Goal: Task Accomplishment & Management: Complete application form

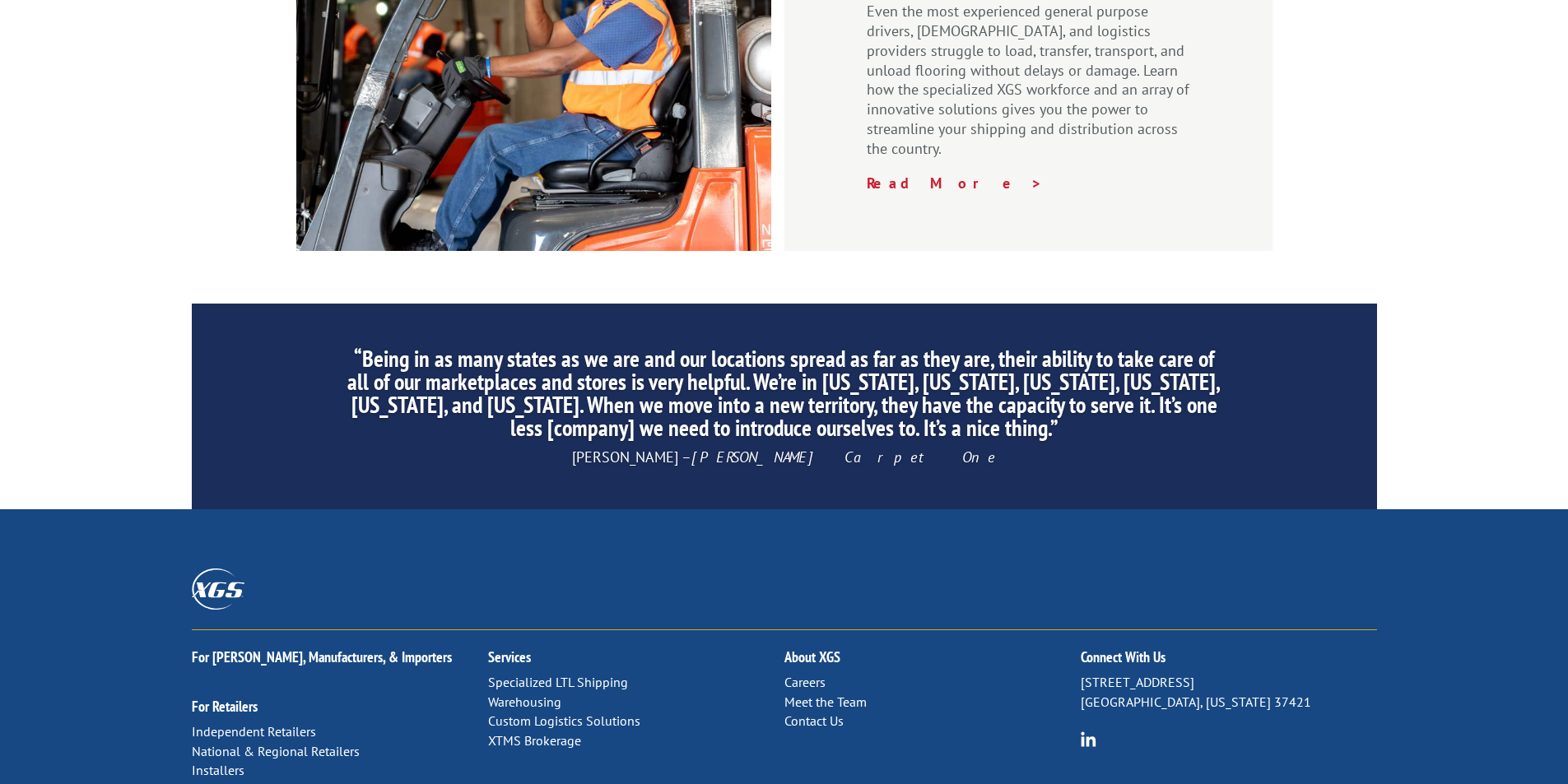
scroll to position [2473, 0]
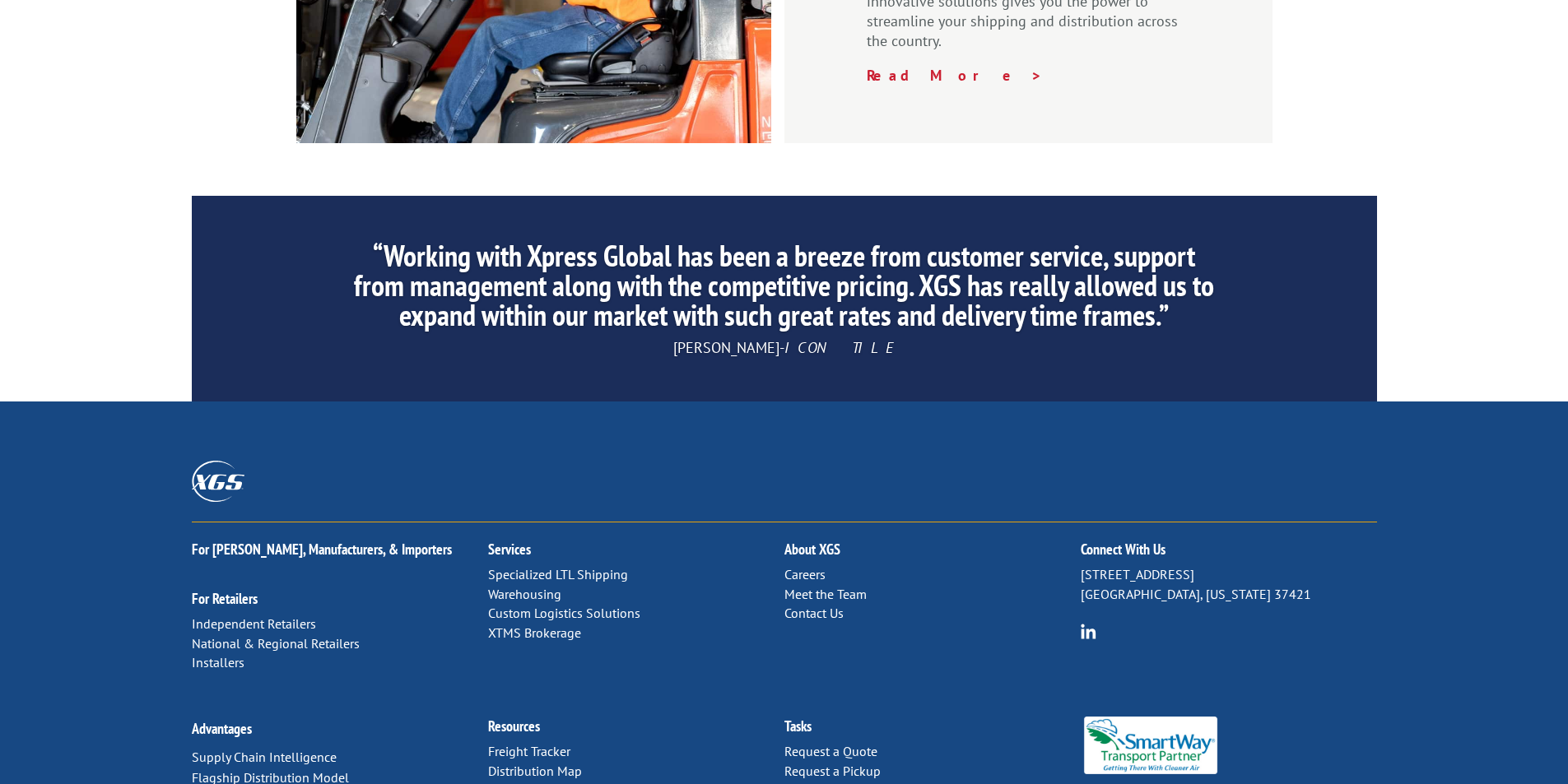
click at [539, 566] on link "Specialized LTL Shipping" at bounding box center [558, 574] width 140 height 17
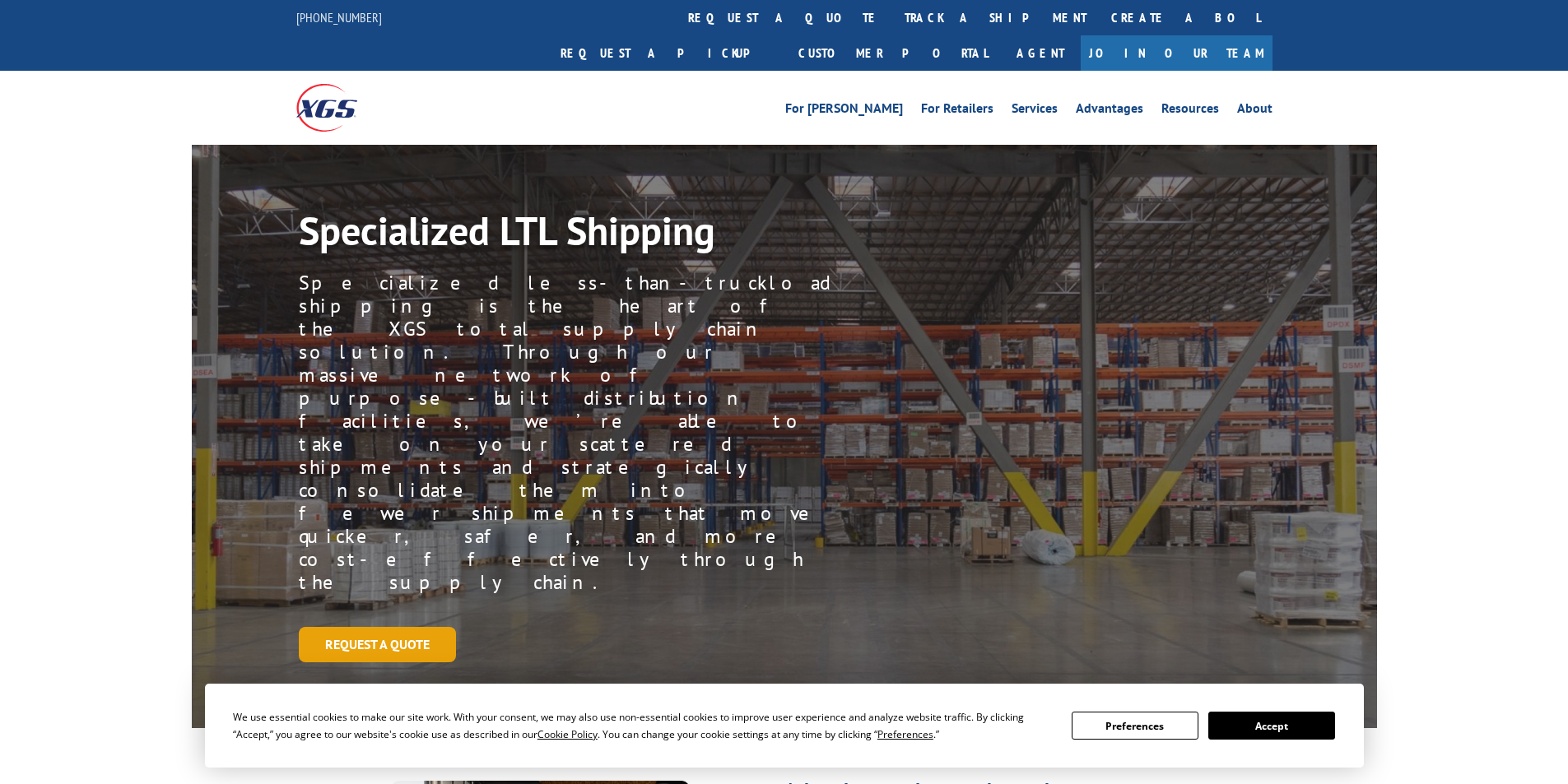
click at [389, 627] on link "Request a Quote" at bounding box center [377, 645] width 158 height 35
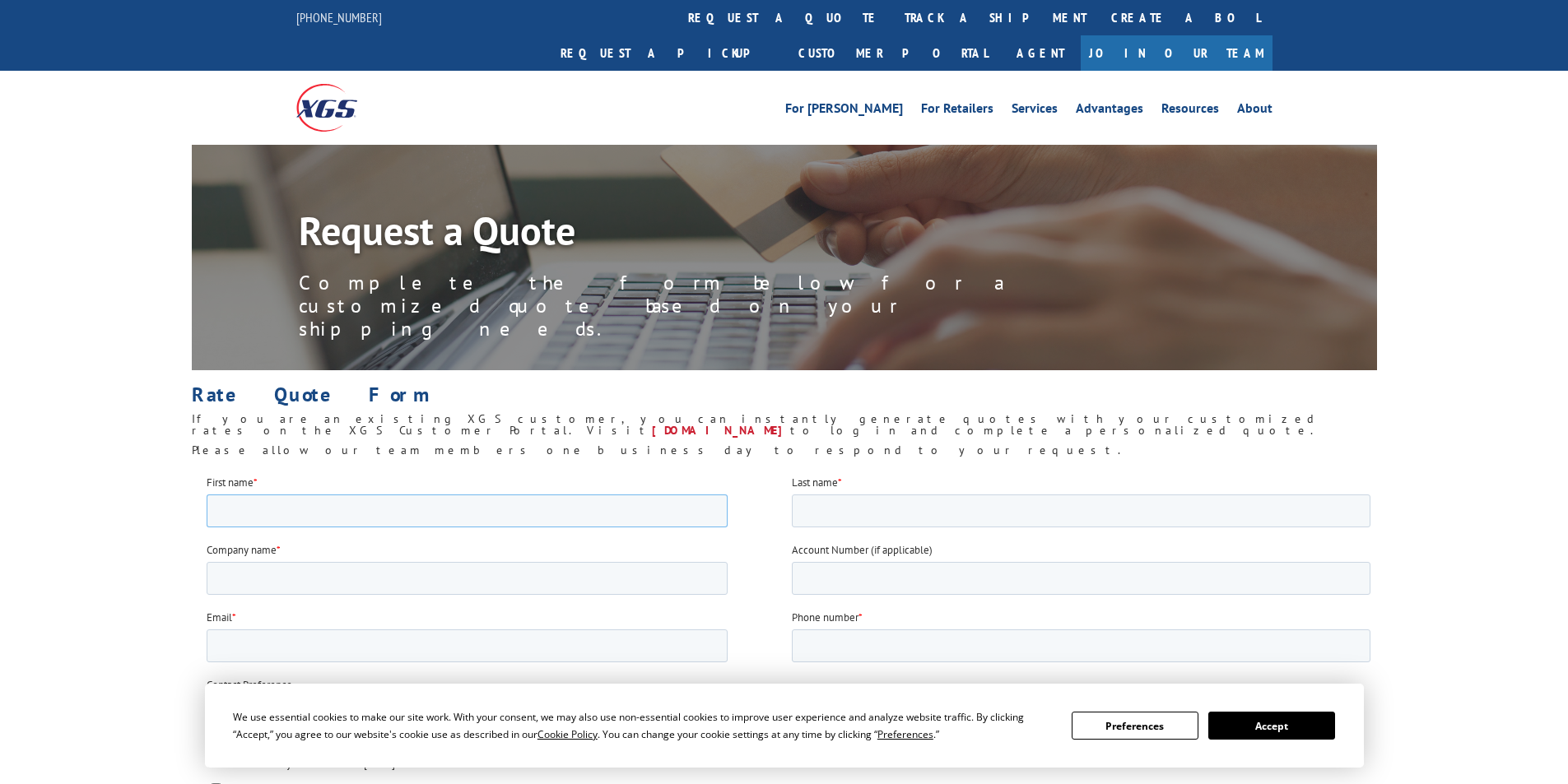
click at [388, 522] on input "First name *" at bounding box center [465, 511] width 520 height 33
type input "Logan"
type input "White"
type input "Adroit Logistics LLC"
type input "Logan@adroitlogisticsus.com"
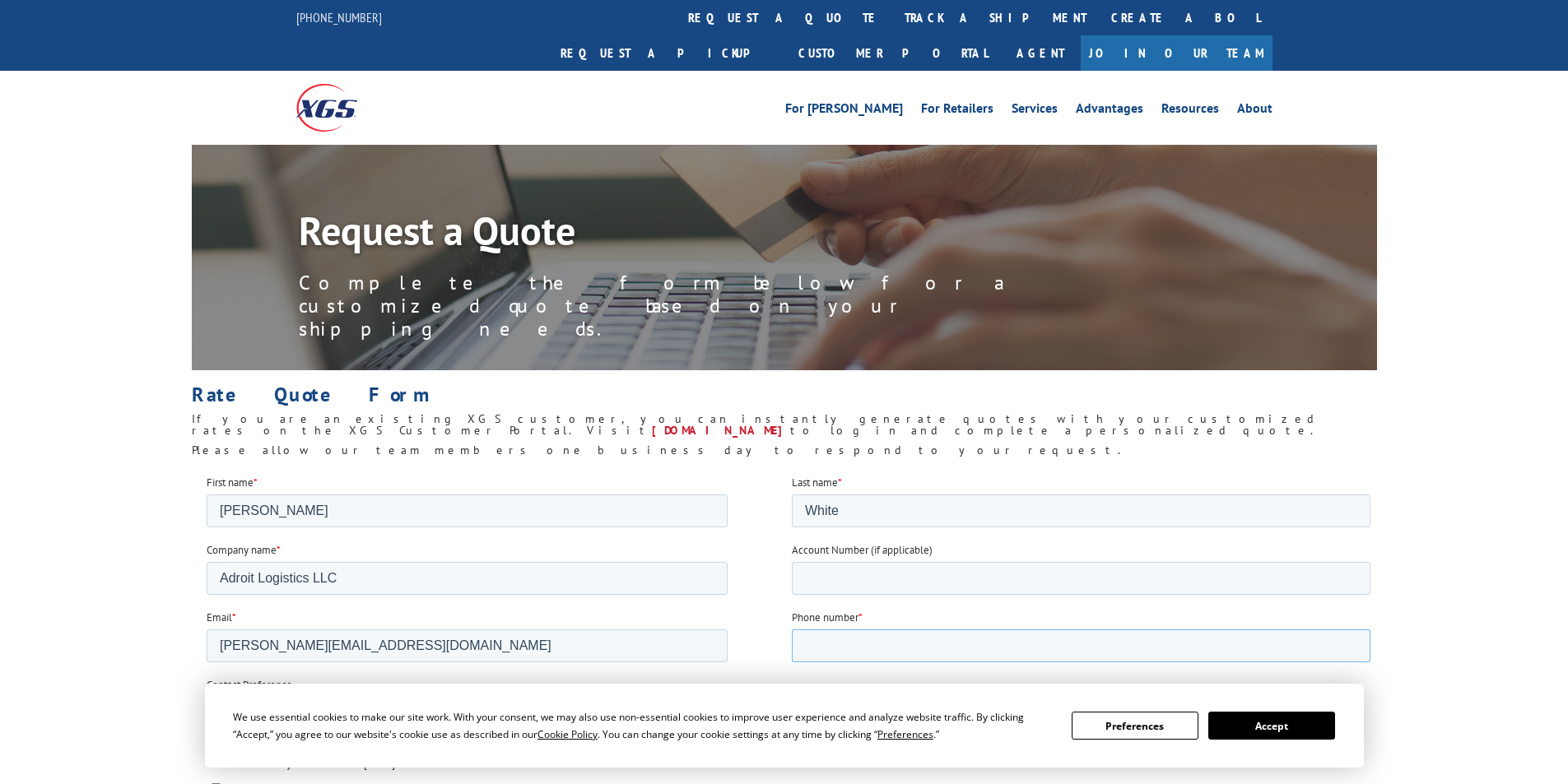
type input "5168580043"
type input "11801"
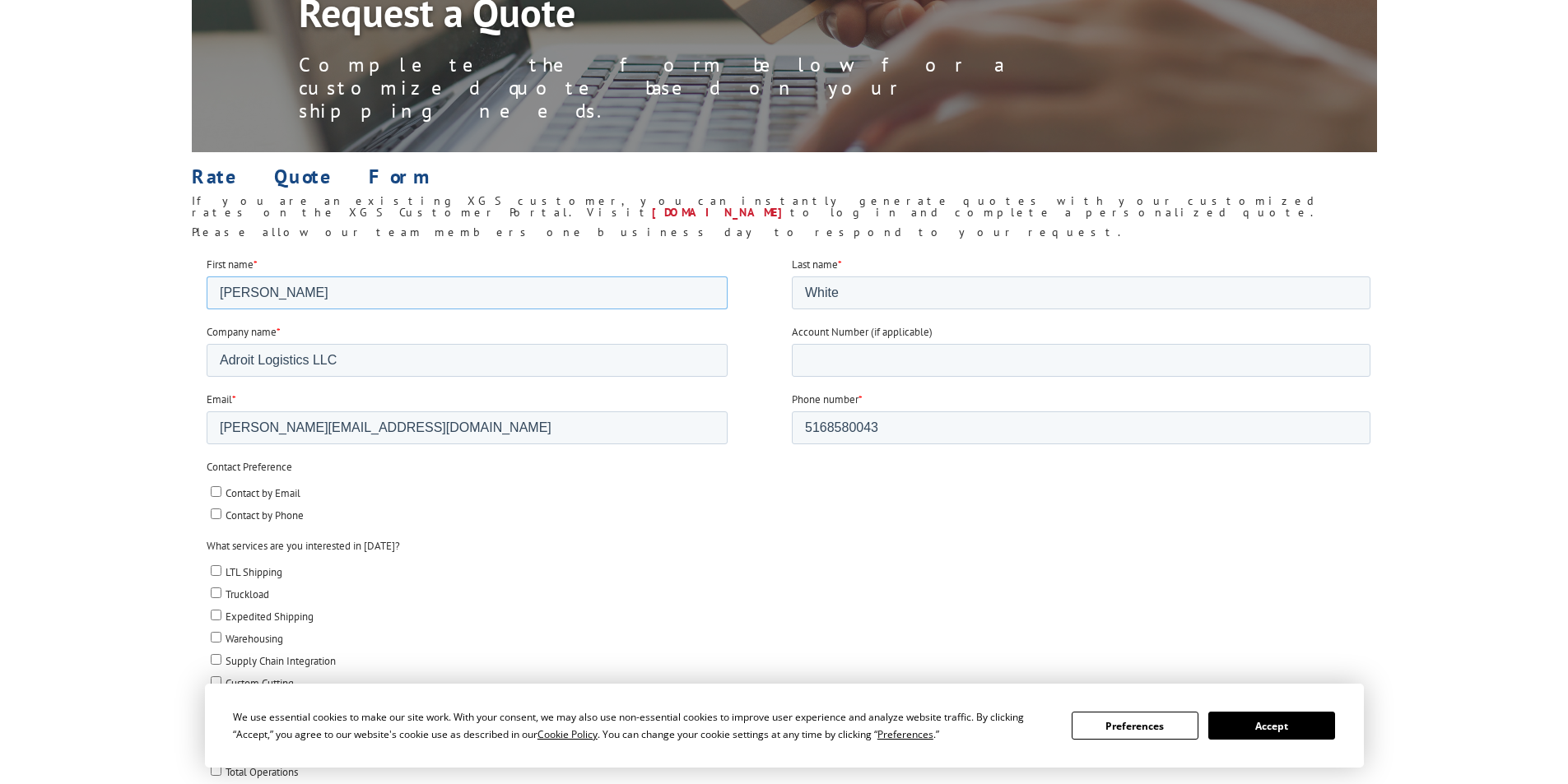
scroll to position [247, 0]
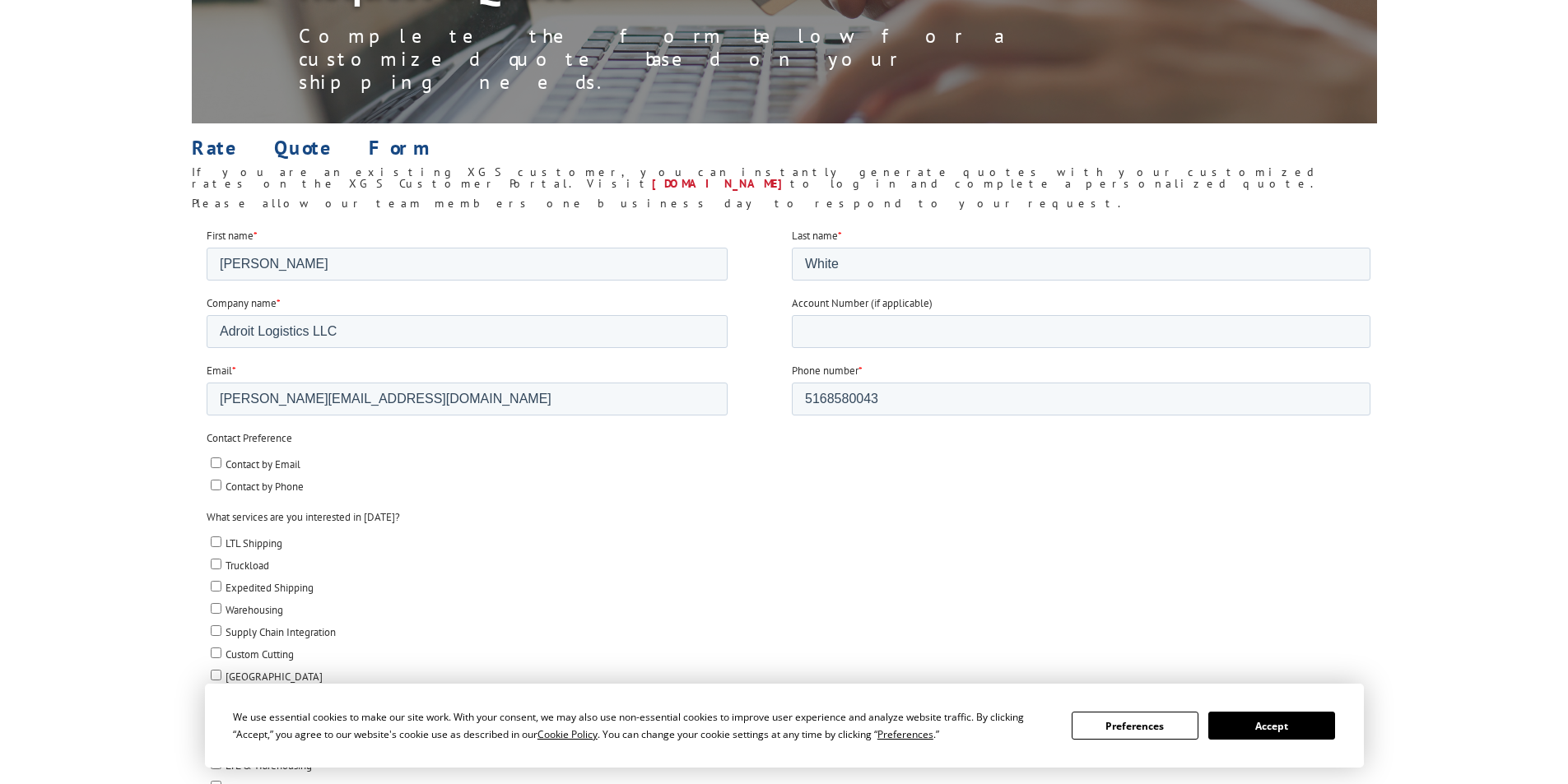
click at [214, 461] on input "Contact by Email" at bounding box center [215, 462] width 11 height 11
checkbox input "true"
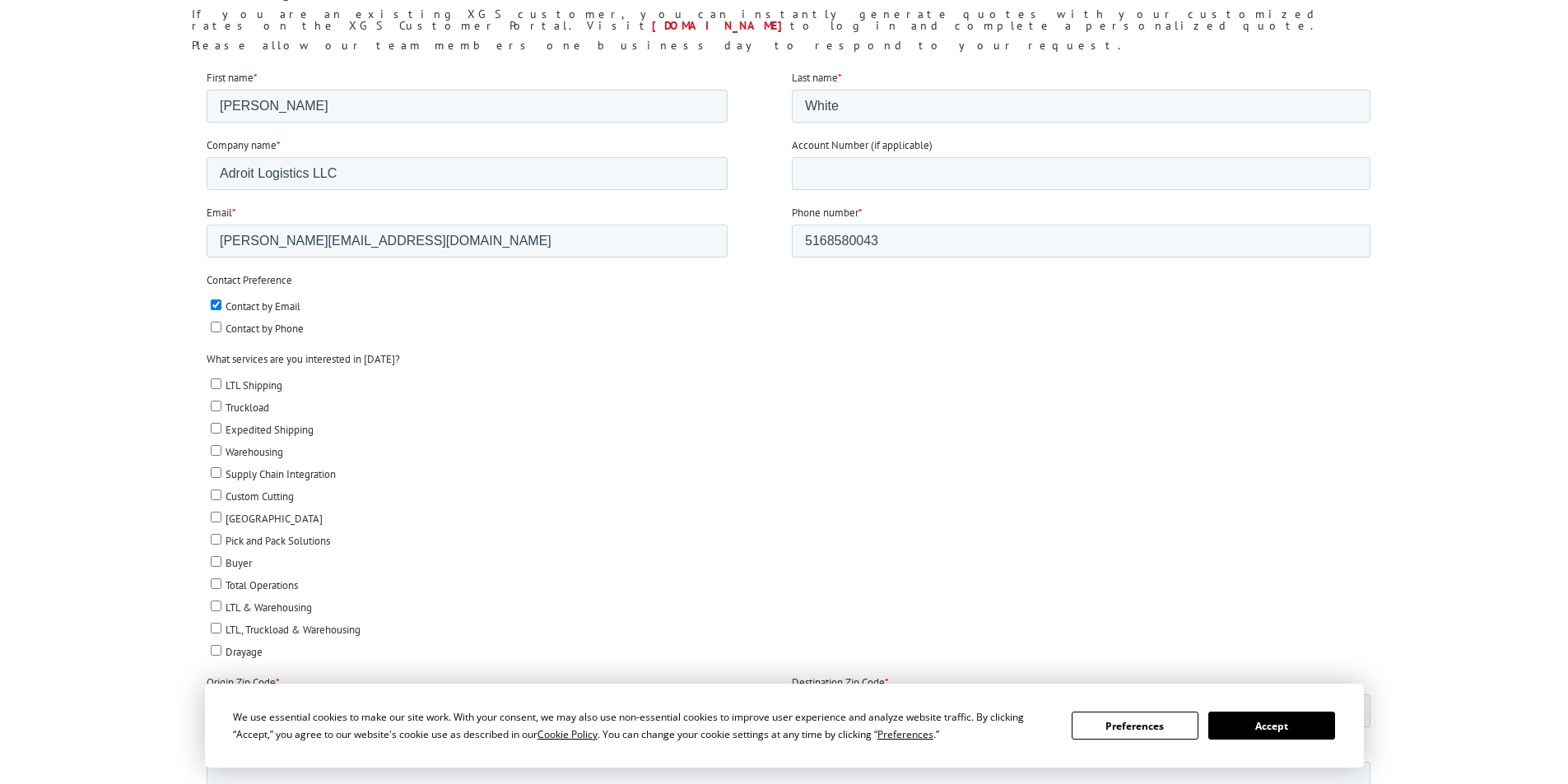
scroll to position [411, 0]
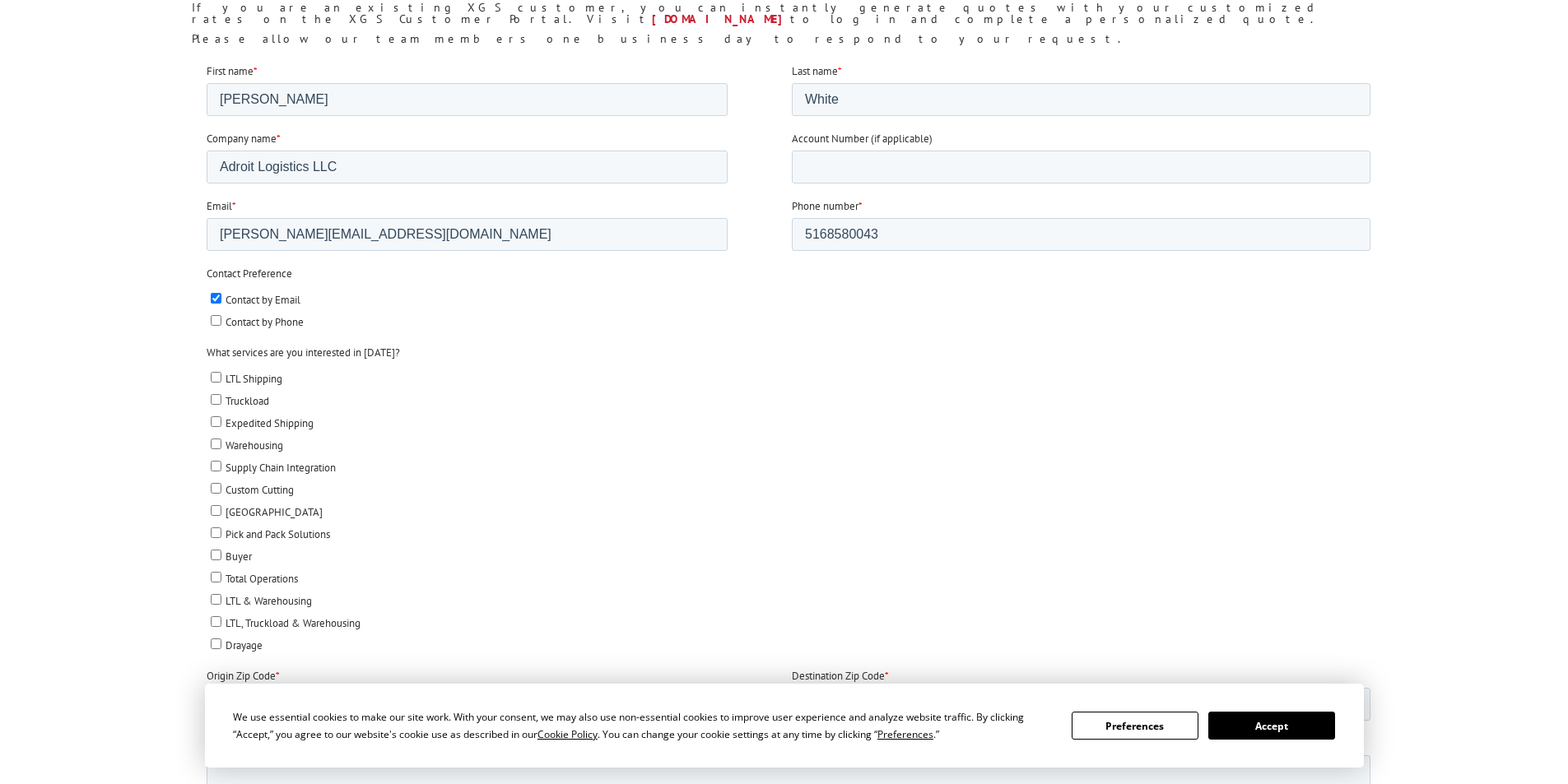
click at [216, 372] on input "LTL Shipping" at bounding box center [215, 376] width 11 height 11
checkbox input "true"
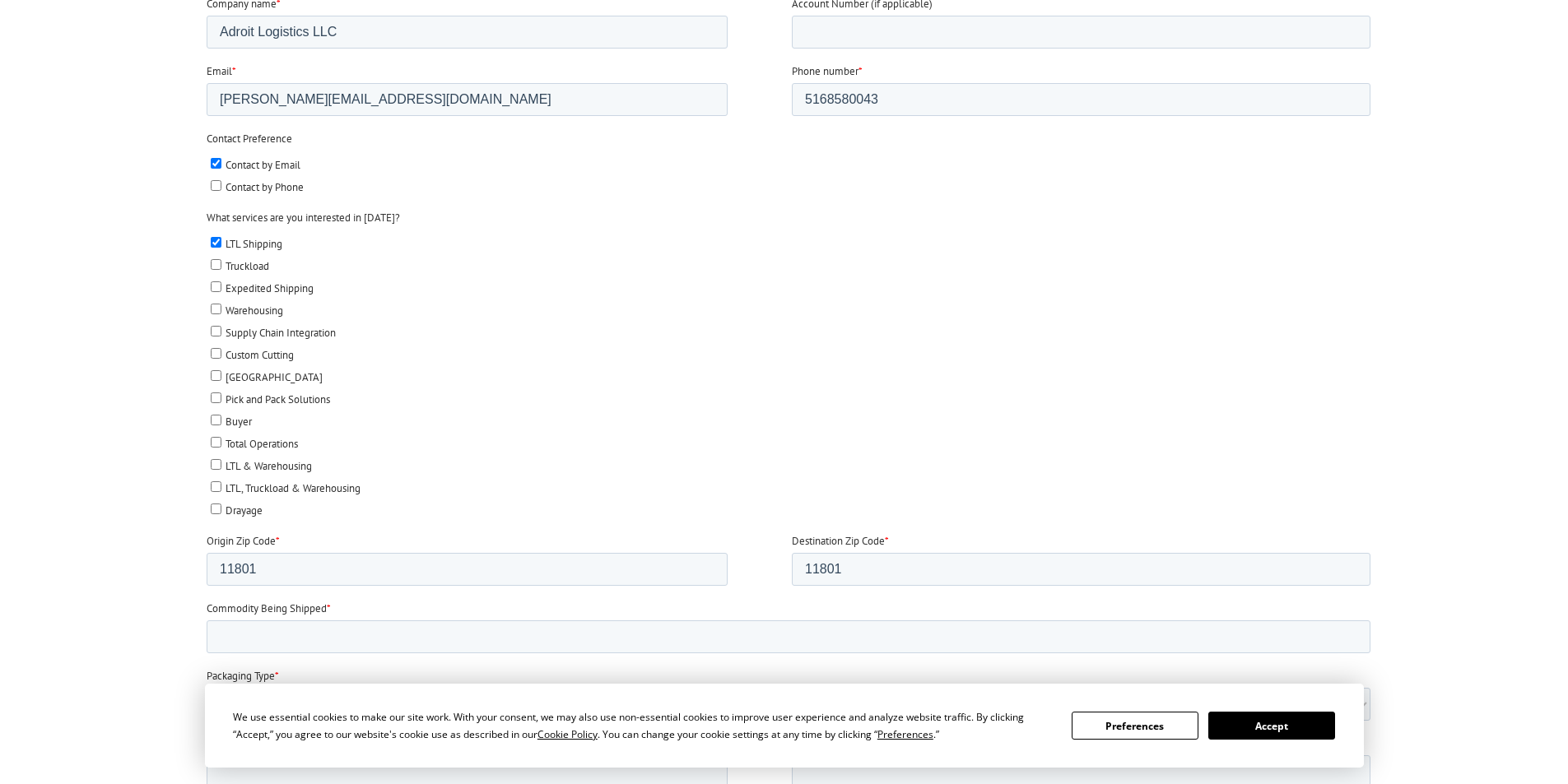
scroll to position [576, 0]
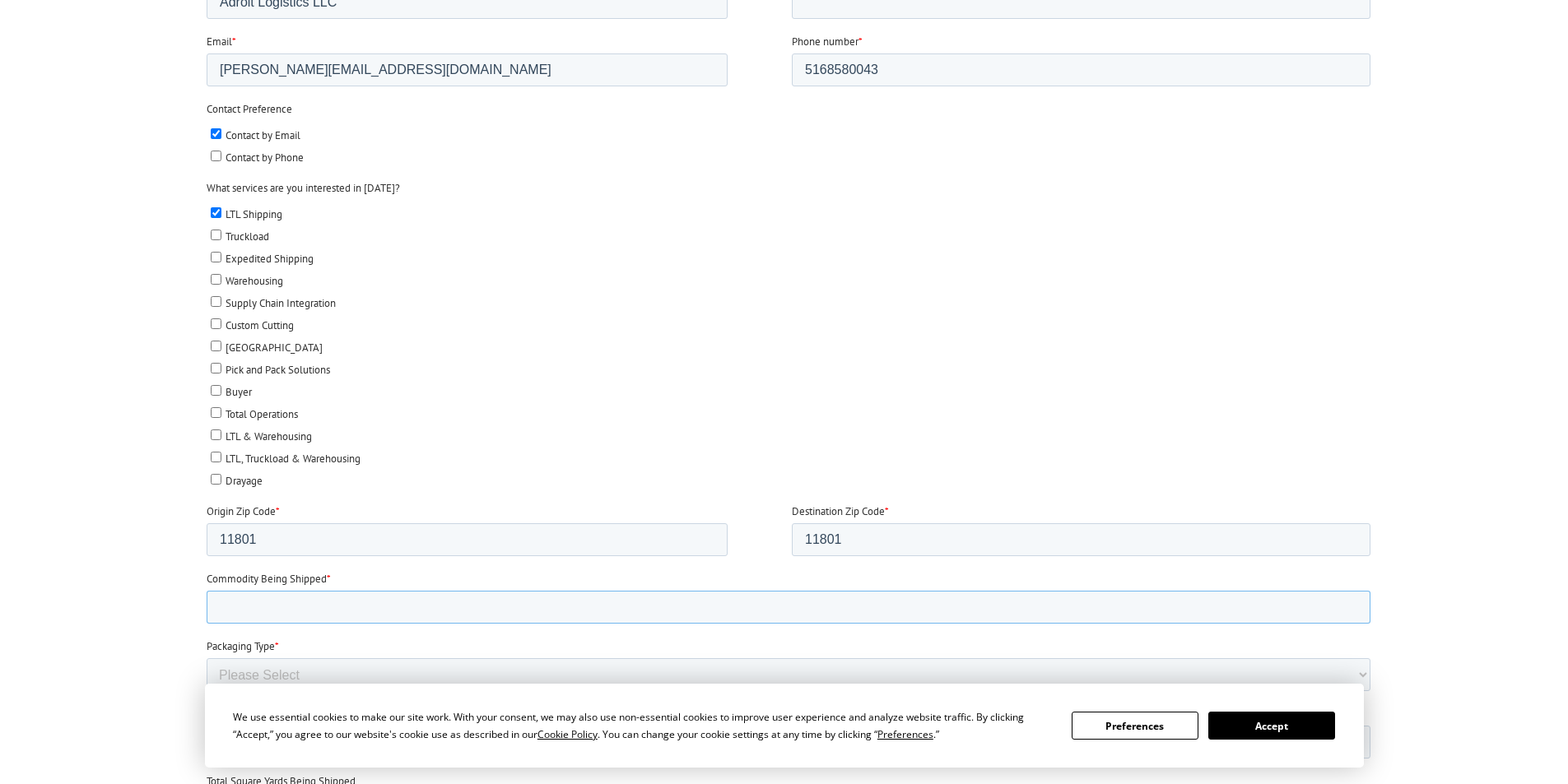
click at [276, 609] on input "Commodity Being Shipped *" at bounding box center [787, 607] width 1163 height 33
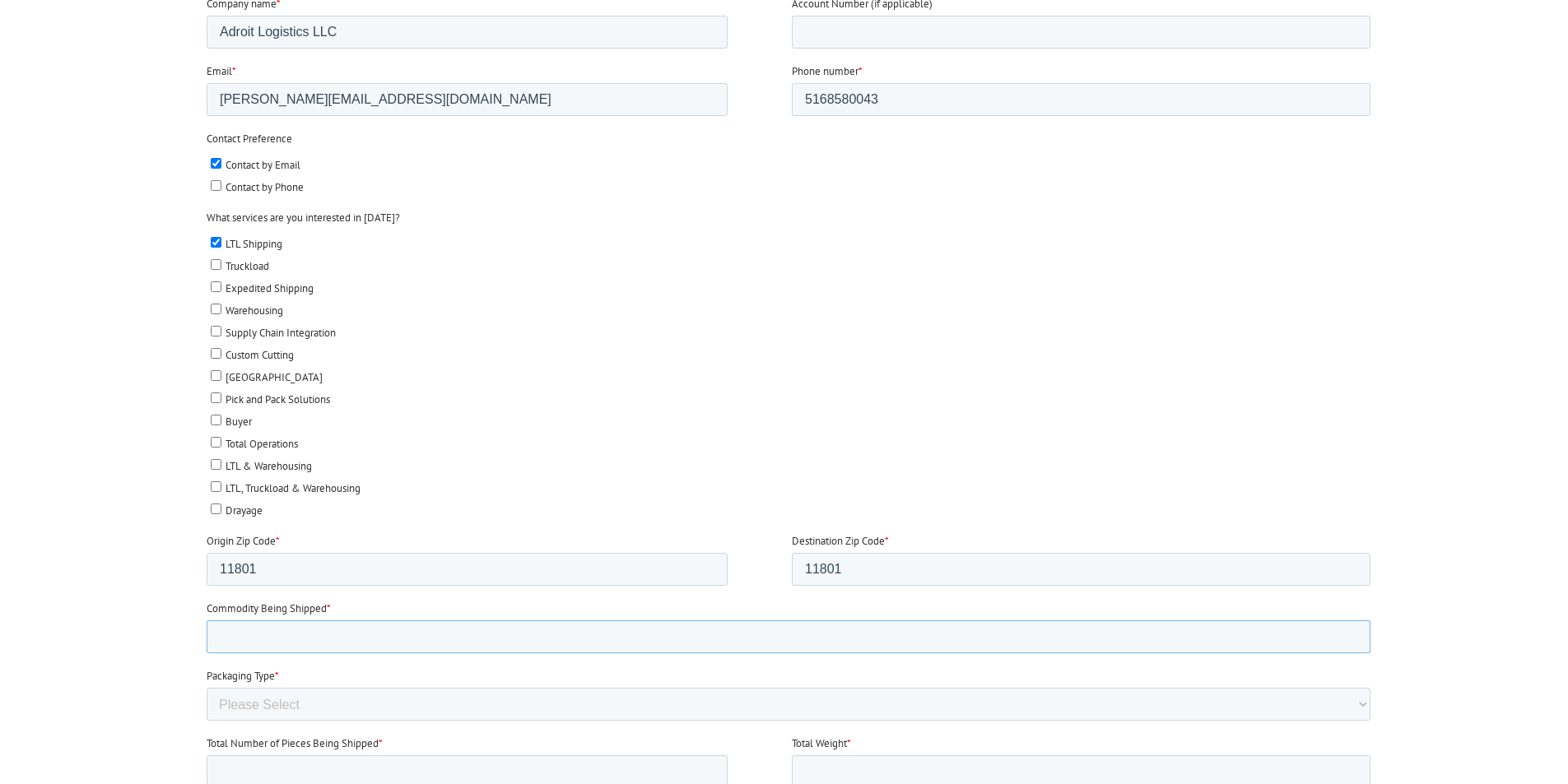
scroll to position [740, 0]
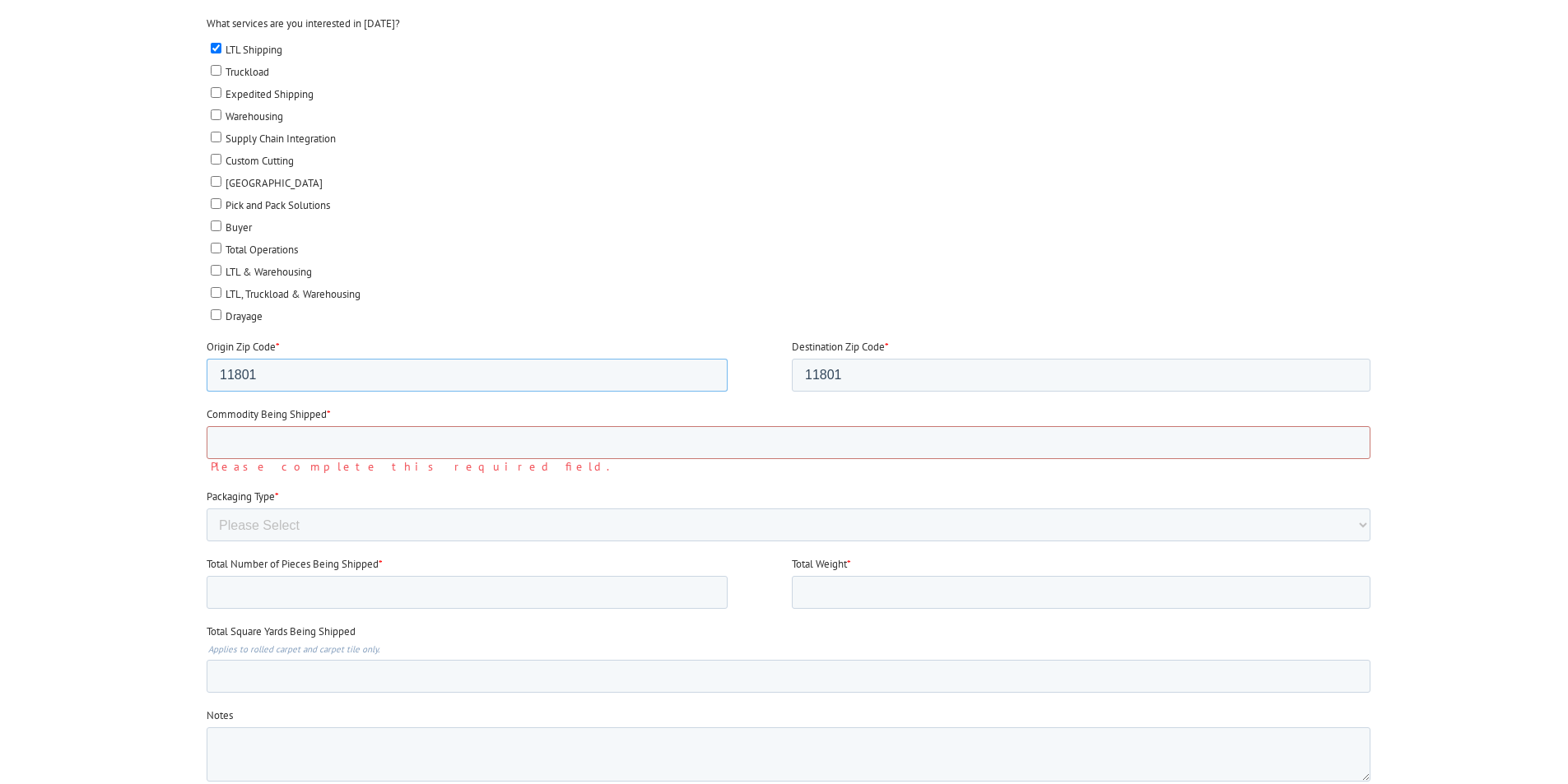
click at [316, 371] on input "11801" at bounding box center [465, 375] width 520 height 33
click at [329, 373] on input "11801" at bounding box center [465, 375] width 520 height 33
drag, startPoint x: 329, startPoint y: 373, endPoint x: 339, endPoint y: 375, distance: 10.2
click at [333, 374] on input "11801" at bounding box center [465, 375] width 520 height 33
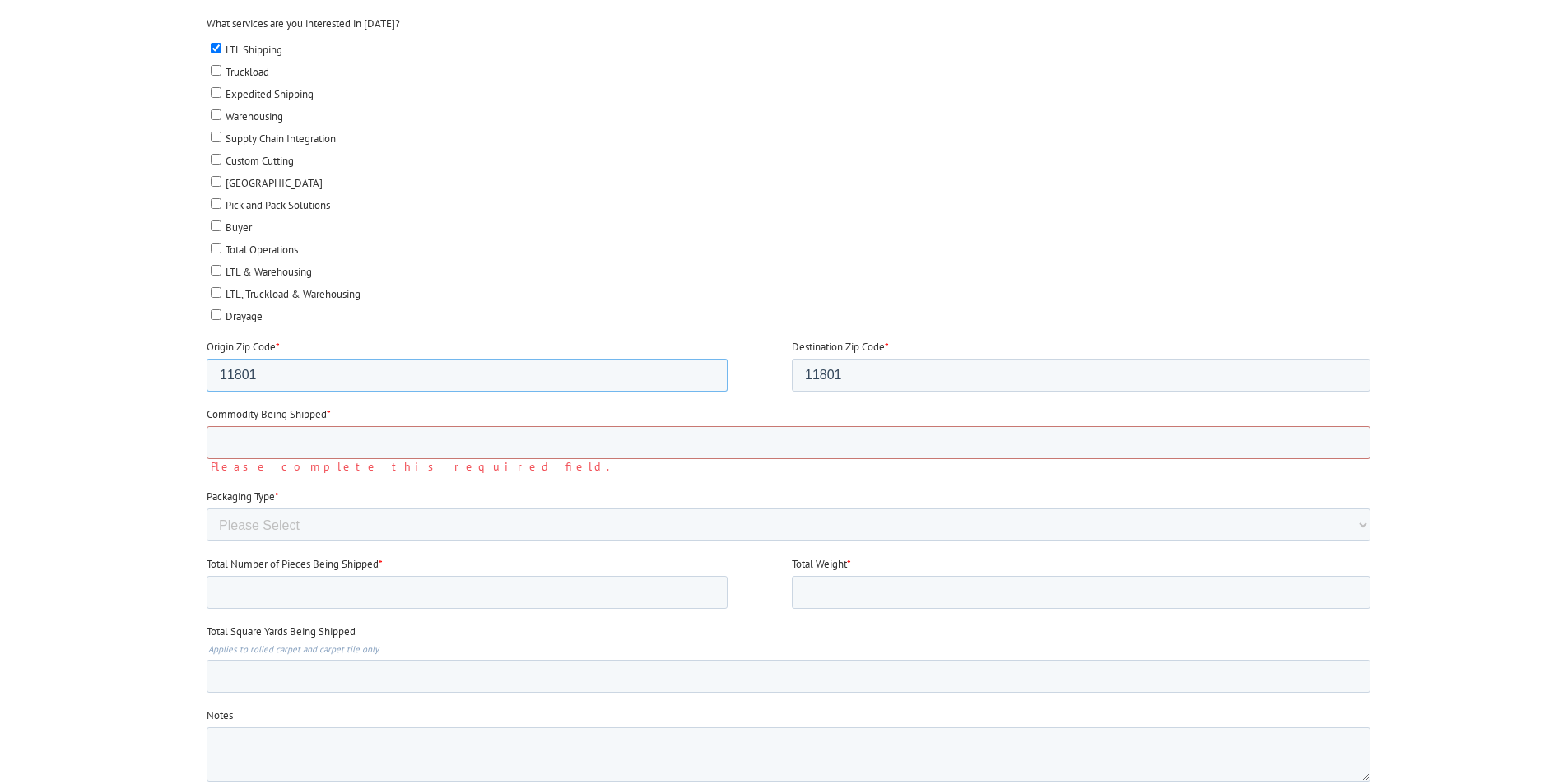
click at [339, 375] on input "11801" at bounding box center [465, 375] width 520 height 33
click at [452, 370] on input "11801" at bounding box center [465, 375] width 520 height 33
paste input "90220"
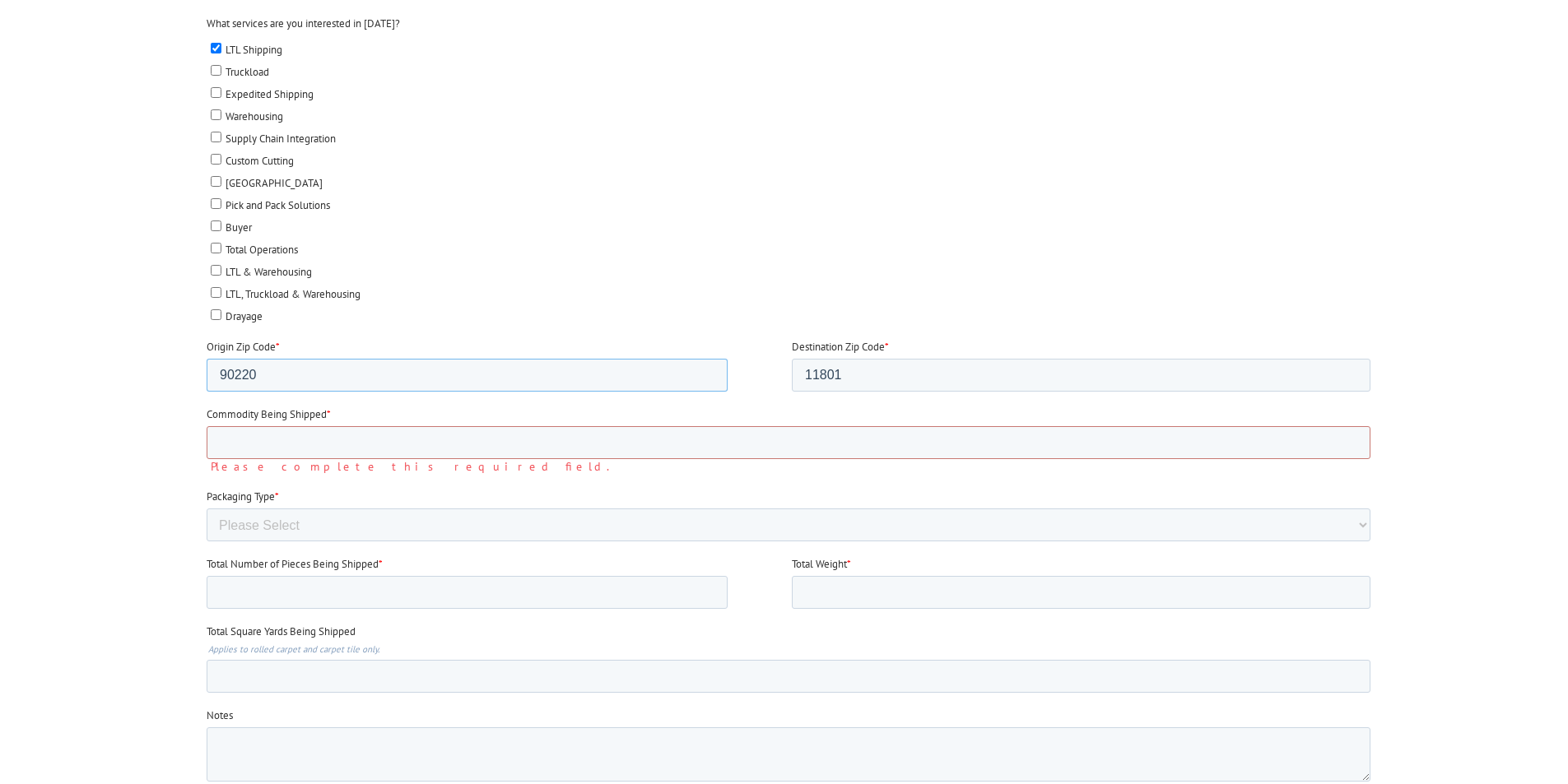
type input "90220"
click at [916, 373] on input "11801" at bounding box center [1080, 375] width 579 height 33
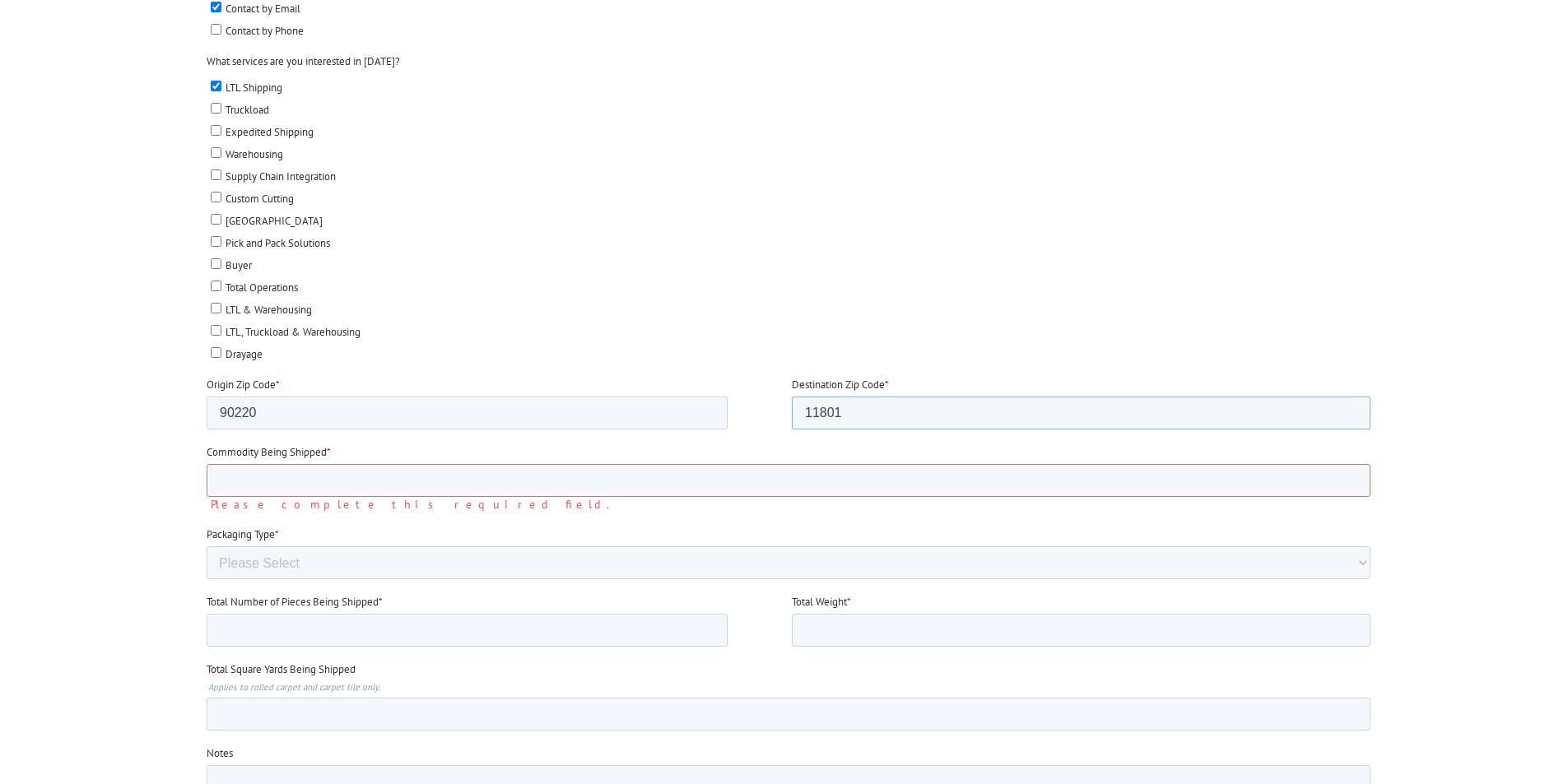
click at [846, 413] on input "11801" at bounding box center [1080, 414] width 579 height 33
paste input "9494"
type input "94941"
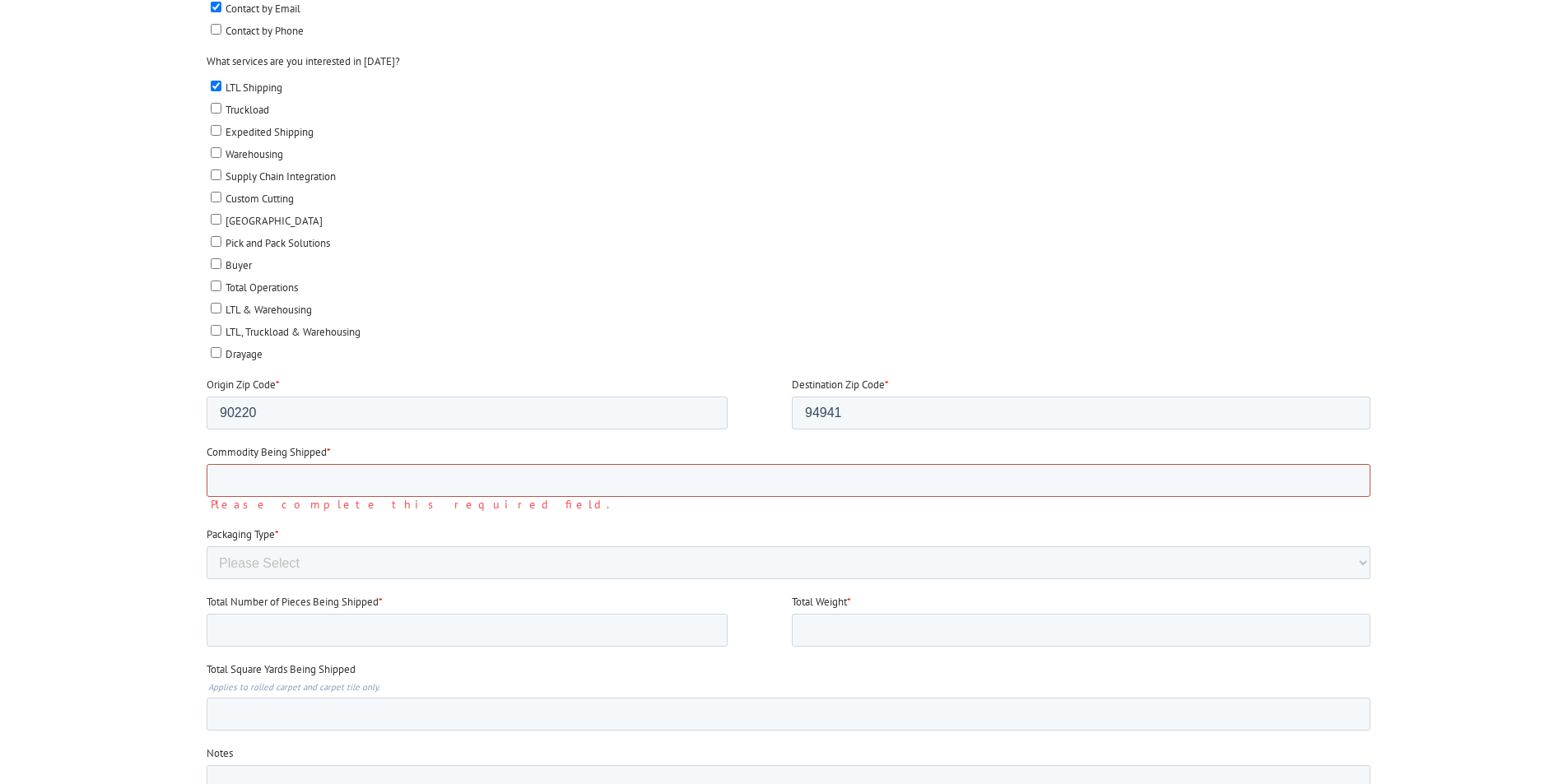
click at [494, 474] on input "Commodity Being Shipped *" at bounding box center [787, 481] width 1163 height 33
click at [317, 479] on input "general freight" at bounding box center [787, 481] width 1163 height 33
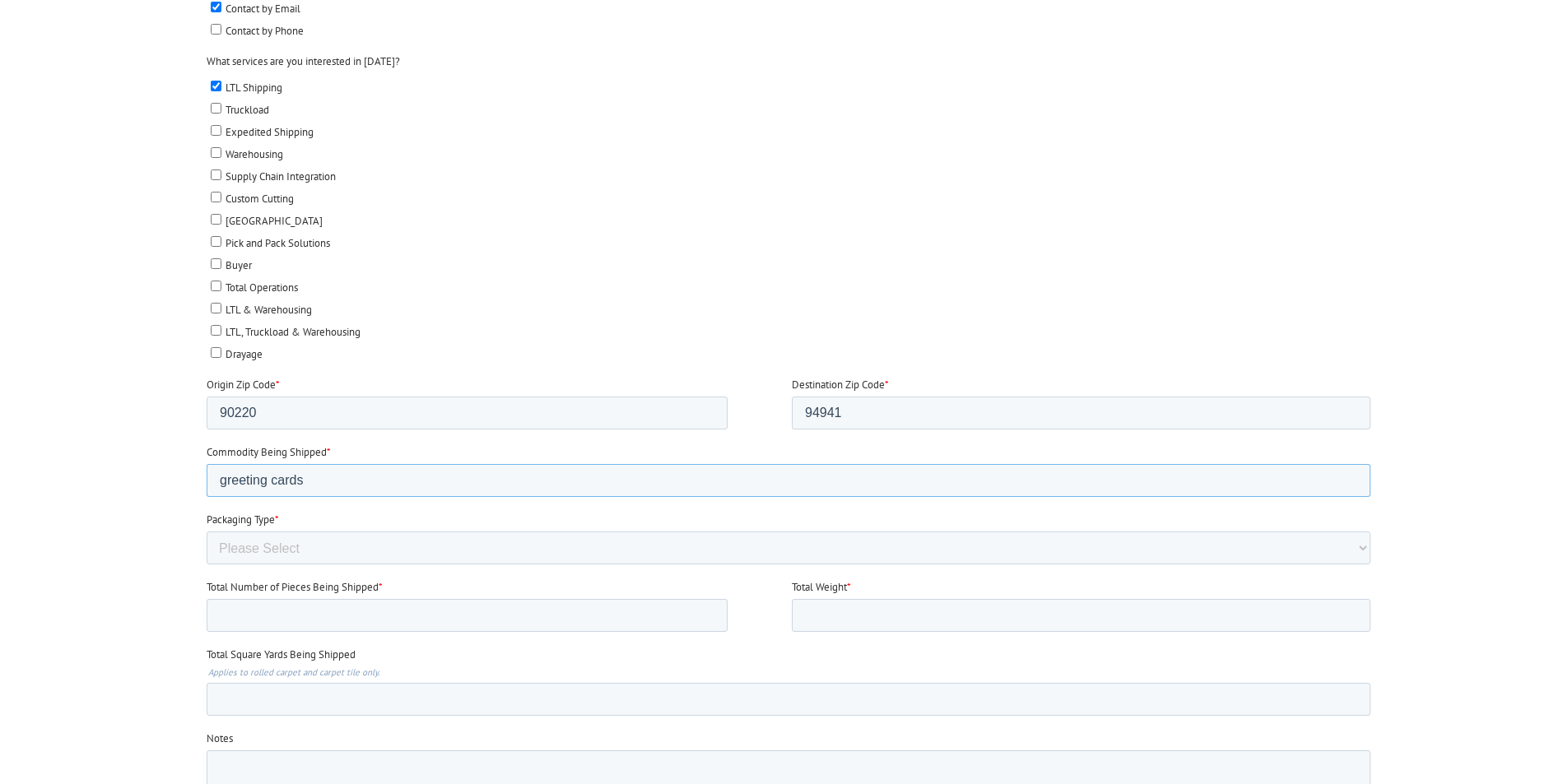
type input "greeting cards"
click at [317, 541] on select "Please Select Rolled Goods Palletized" at bounding box center [787, 549] width 1163 height 33
select select "Rolled Carpet"
click at [205, 565] on select "Please Select Rolled Goods Palletized" at bounding box center [787, 549] width 1163 height 33
click at [265, 616] on input "Total Number of Pieces Being Shipped *" at bounding box center [465, 617] width 520 height 33
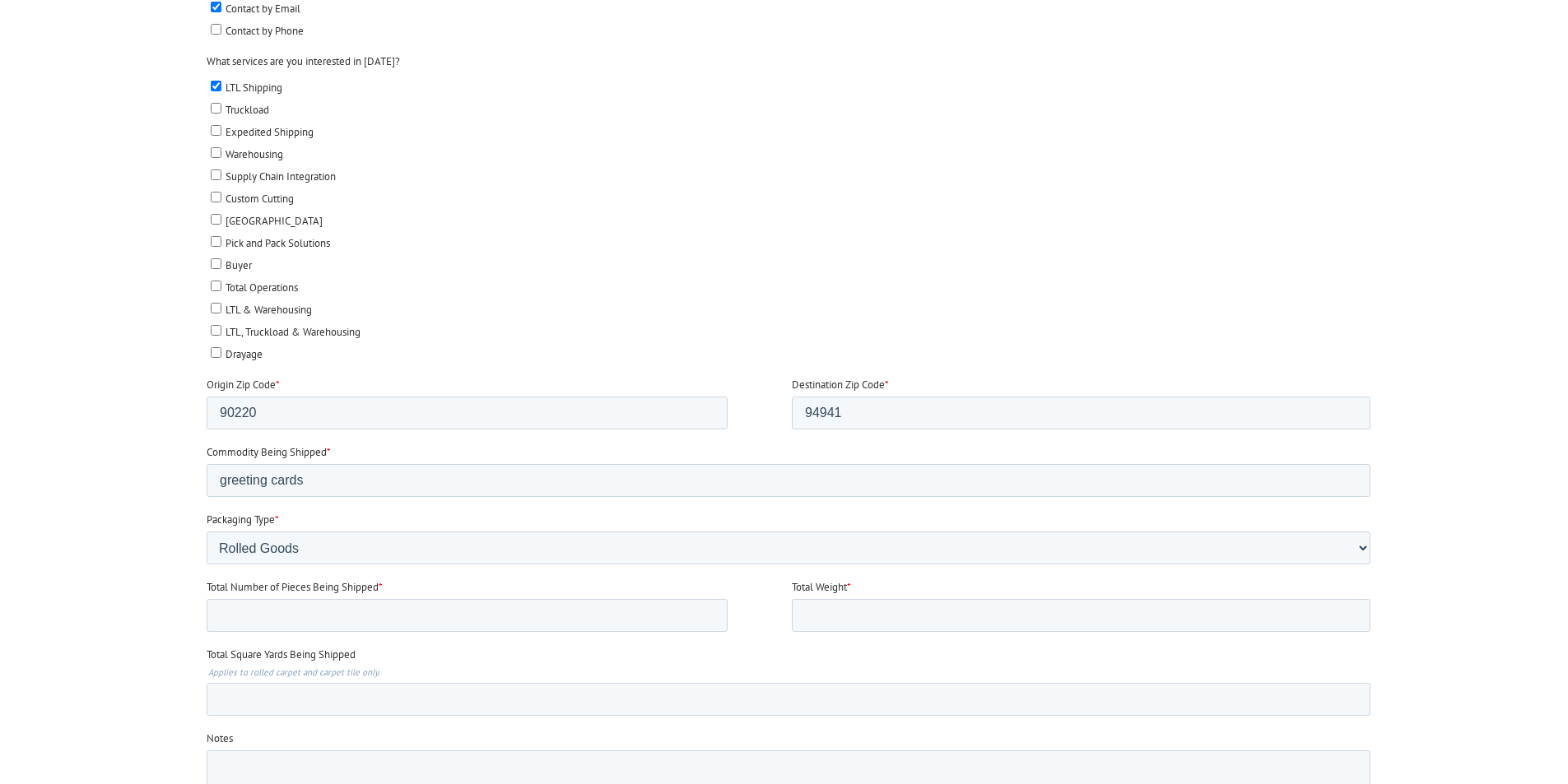
click at [411, 521] on label "Packaging Type *" at bounding box center [790, 520] width 1170 height 17
click at [411, 532] on select "Please Select Rolled Goods Palletized" at bounding box center [787, 549] width 1163 height 33
click at [394, 551] on select "Please Select Rolled Goods Palletized" at bounding box center [787, 549] width 1163 height 33
click at [355, 600] on input "Total Number of Pieces Being Shipped *" at bounding box center [465, 617] width 520 height 33
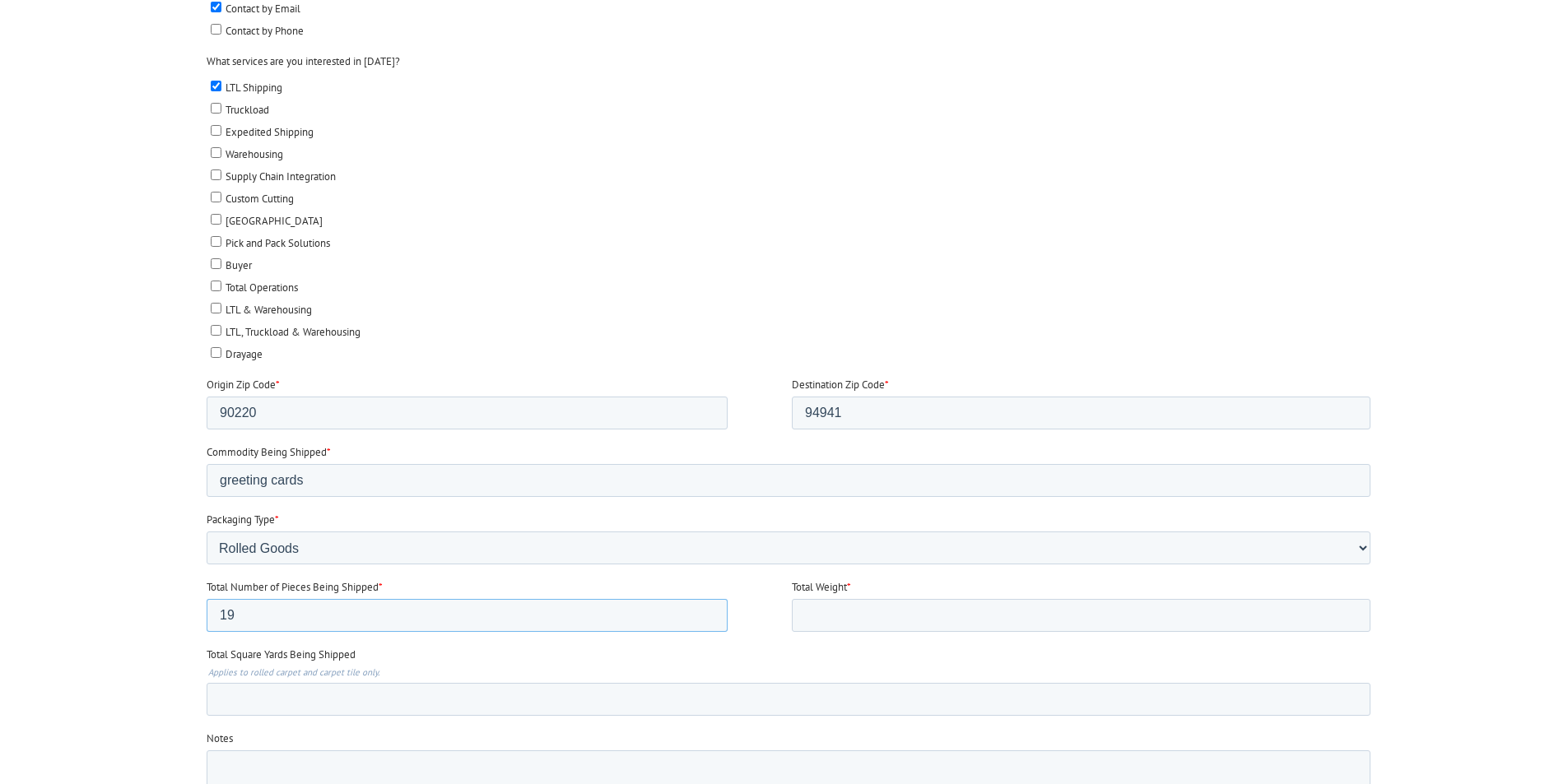
type input "19"
click at [852, 613] on input "Total Weight *" at bounding box center [1080, 617] width 579 height 33
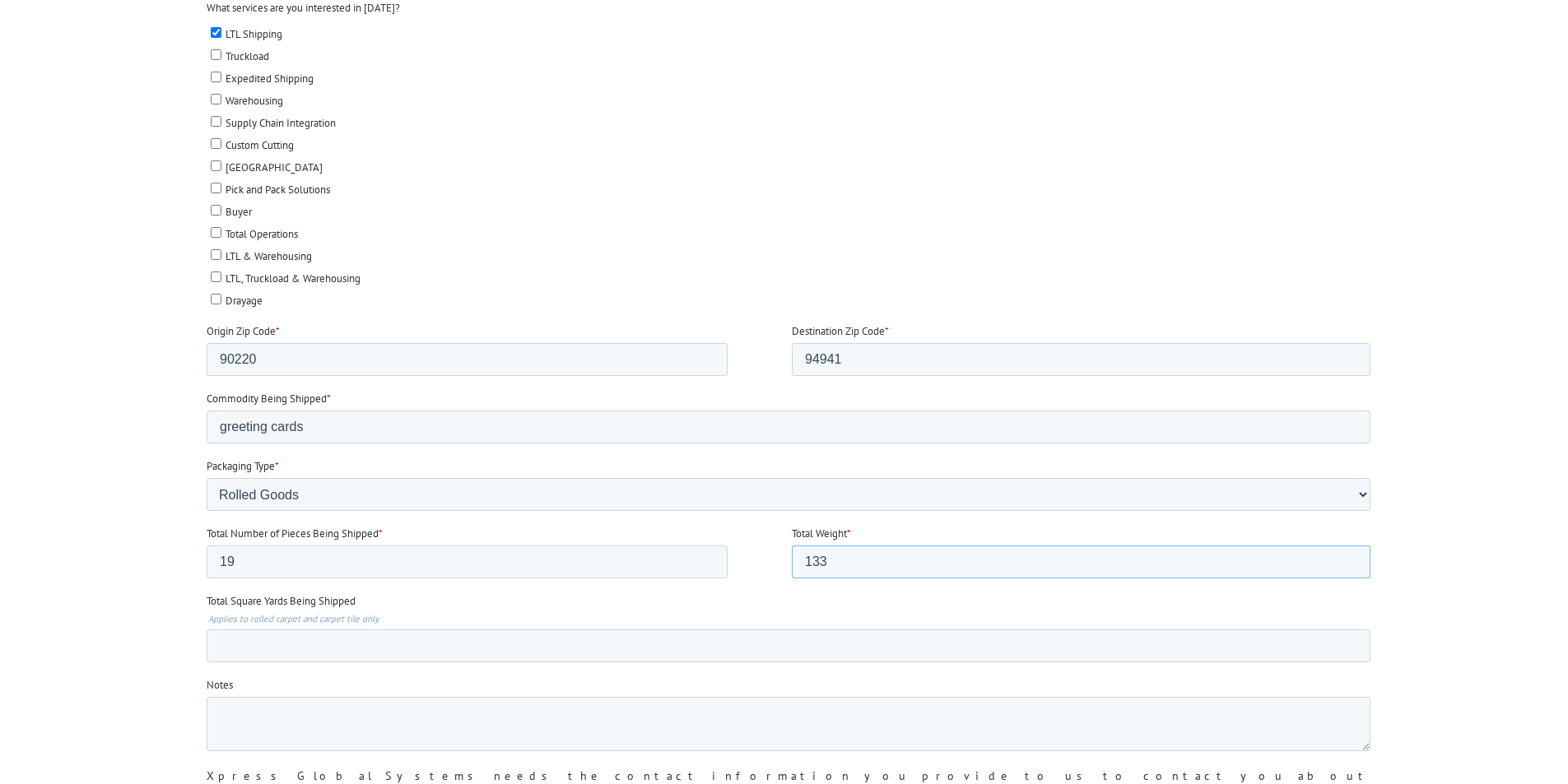
scroll to position [823, 0]
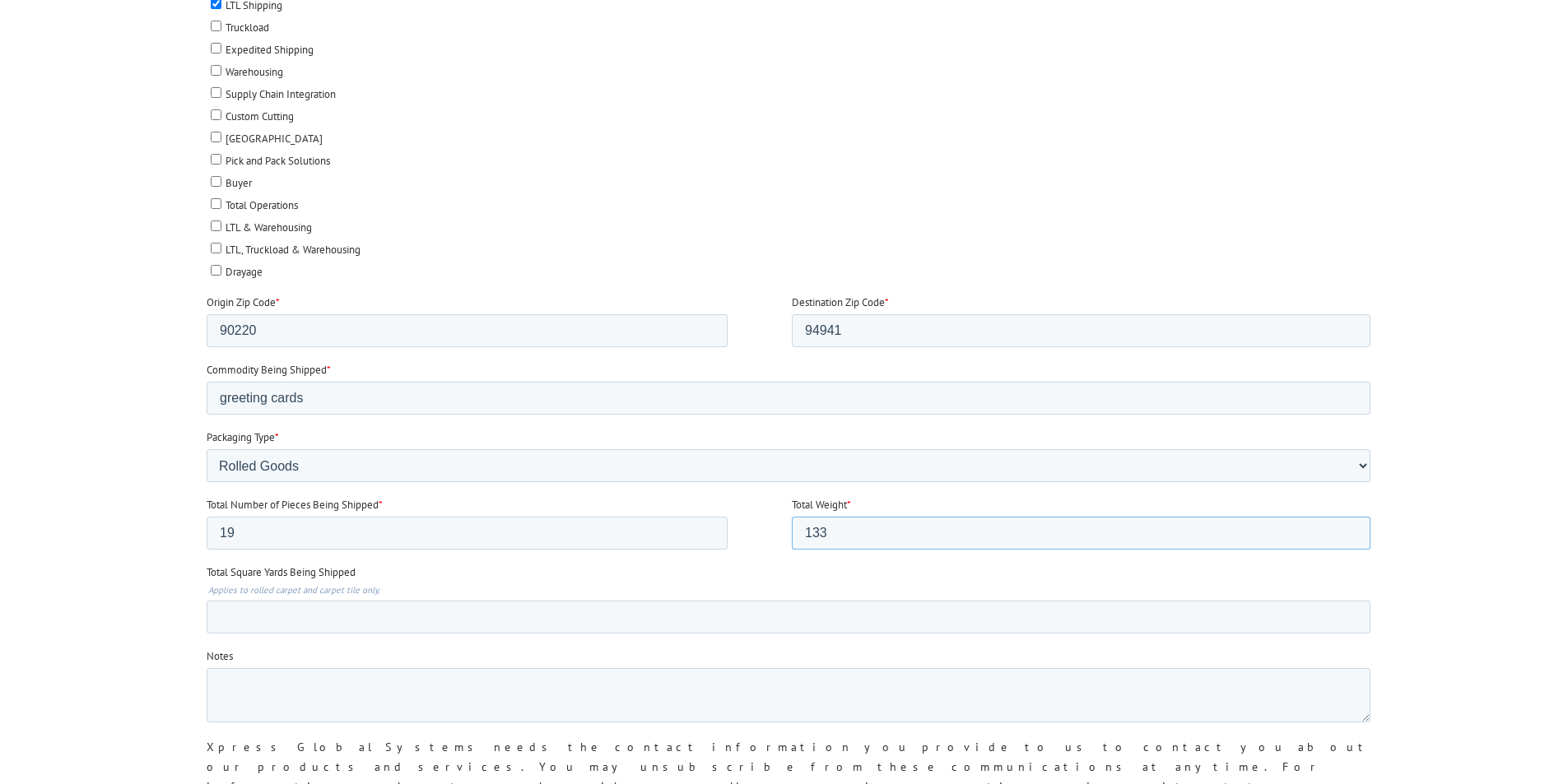
drag, startPoint x: 826, startPoint y: 535, endPoint x: 814, endPoint y: 534, distance: 12.0
click at [814, 534] on input "133" at bounding box center [1080, 534] width 579 height 33
type input "1"
type input "300lbs"
click at [363, 602] on input "Total Square Yards Being Shipped" at bounding box center [787, 618] width 1163 height 33
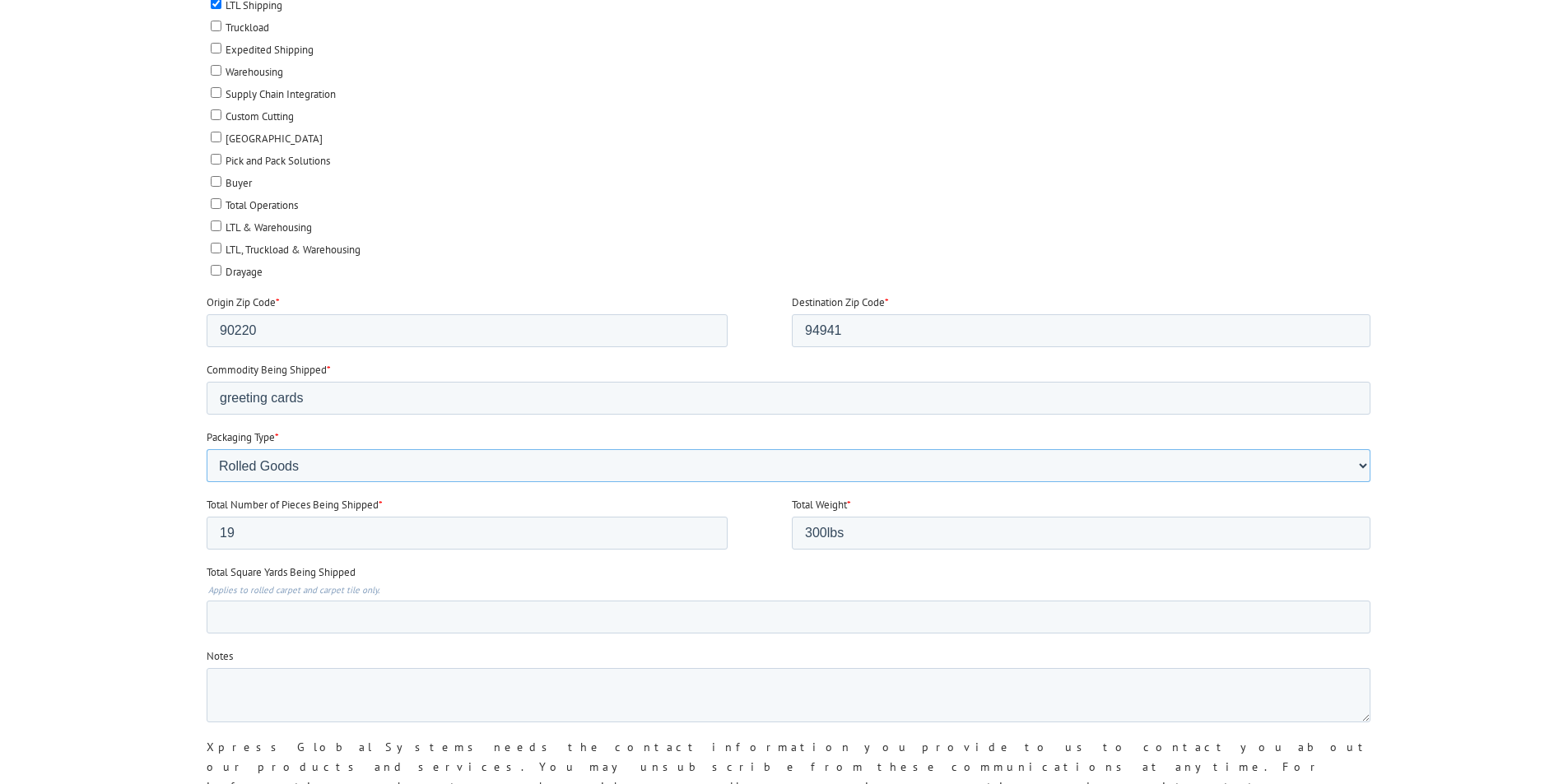
click at [379, 468] on select "Please Select Rolled Goods Palletized" at bounding box center [787, 467] width 1163 height 33
select select "Pallets (40"x48")"
click at [205, 483] on select "Please Select Rolled Goods Palletized" at bounding box center [787, 467] width 1163 height 33
click at [351, 621] on input "Total Square Yards Being Shipped" at bounding box center [787, 618] width 1163 height 33
click at [275, 683] on textarea "Notes" at bounding box center [787, 696] width 1163 height 54
